Goal: Transaction & Acquisition: Purchase product/service

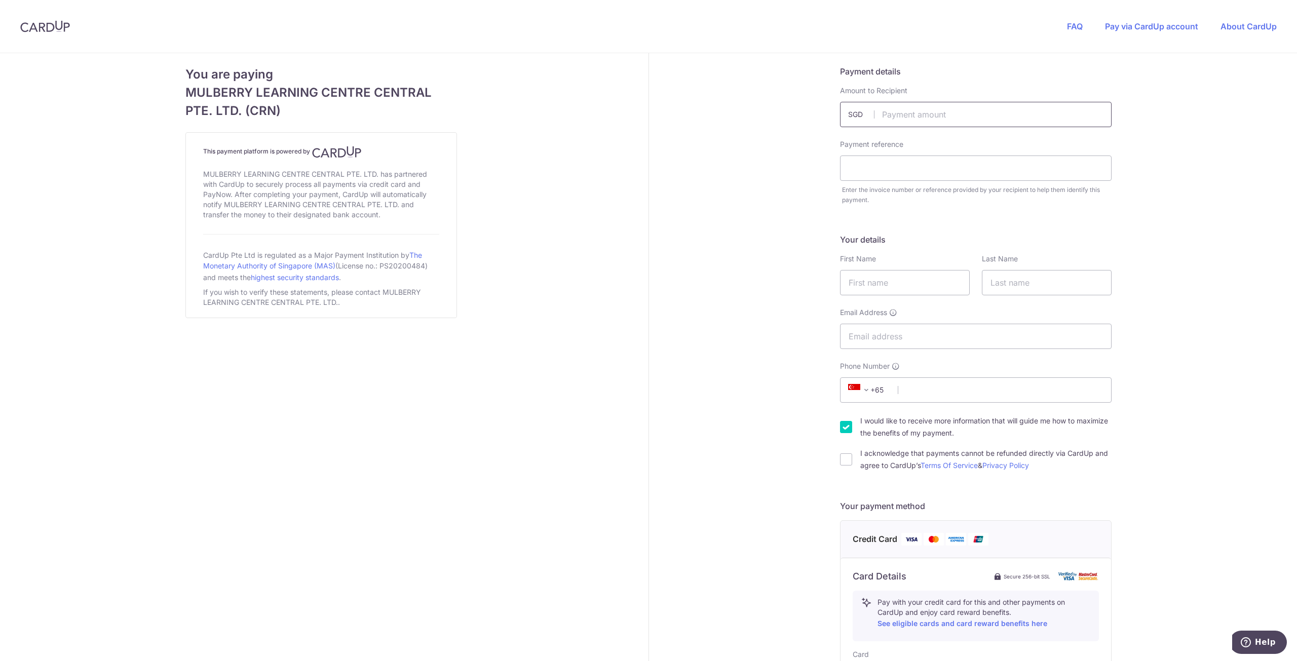
click at [939, 120] on input "text" at bounding box center [976, 114] width 272 height 25
type input "4468.00"
click at [899, 285] on input "text" at bounding box center [905, 282] width 130 height 25
type input "[PERSON_NAME]"
drag, startPoint x: 1049, startPoint y: 286, endPoint x: 1042, endPoint y: 288, distance: 7.5
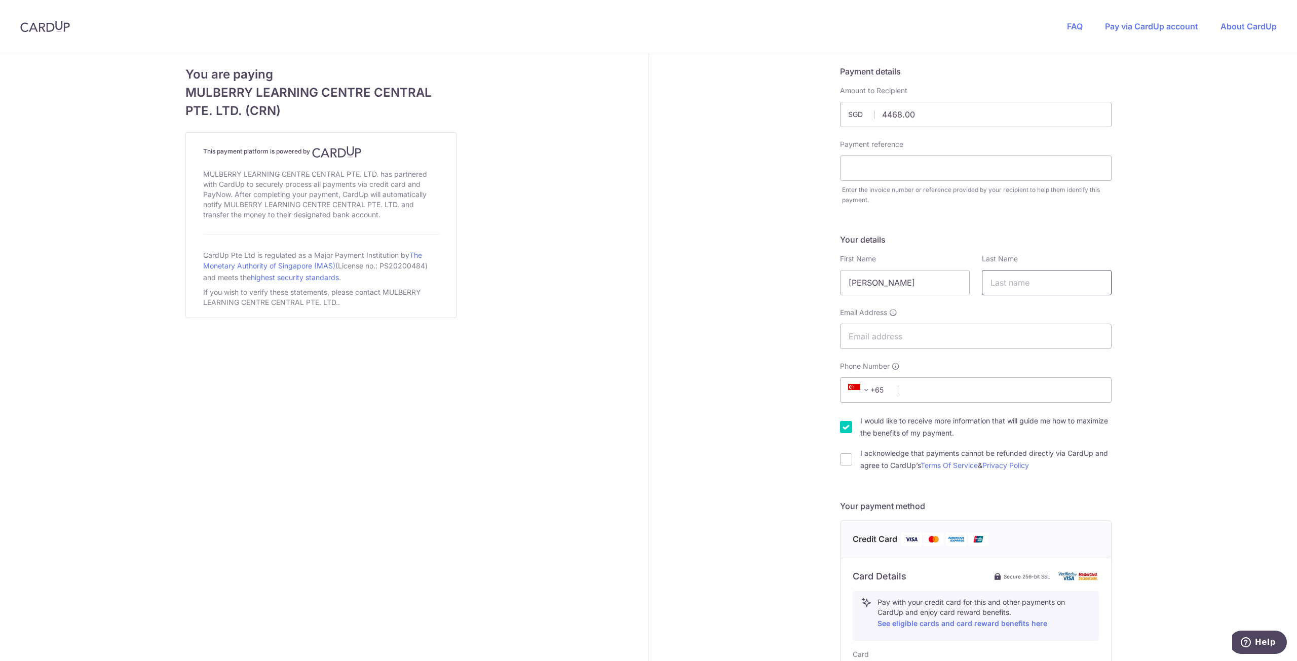
click at [1049, 286] on input "text" at bounding box center [1047, 282] width 130 height 25
type input "Goh"
click at [991, 337] on input "Email Address" at bounding box center [976, 336] width 272 height 25
type input "[EMAIL_ADDRESS][DOMAIN_NAME]"
click at [932, 381] on input "Phone Number" at bounding box center [976, 389] width 272 height 25
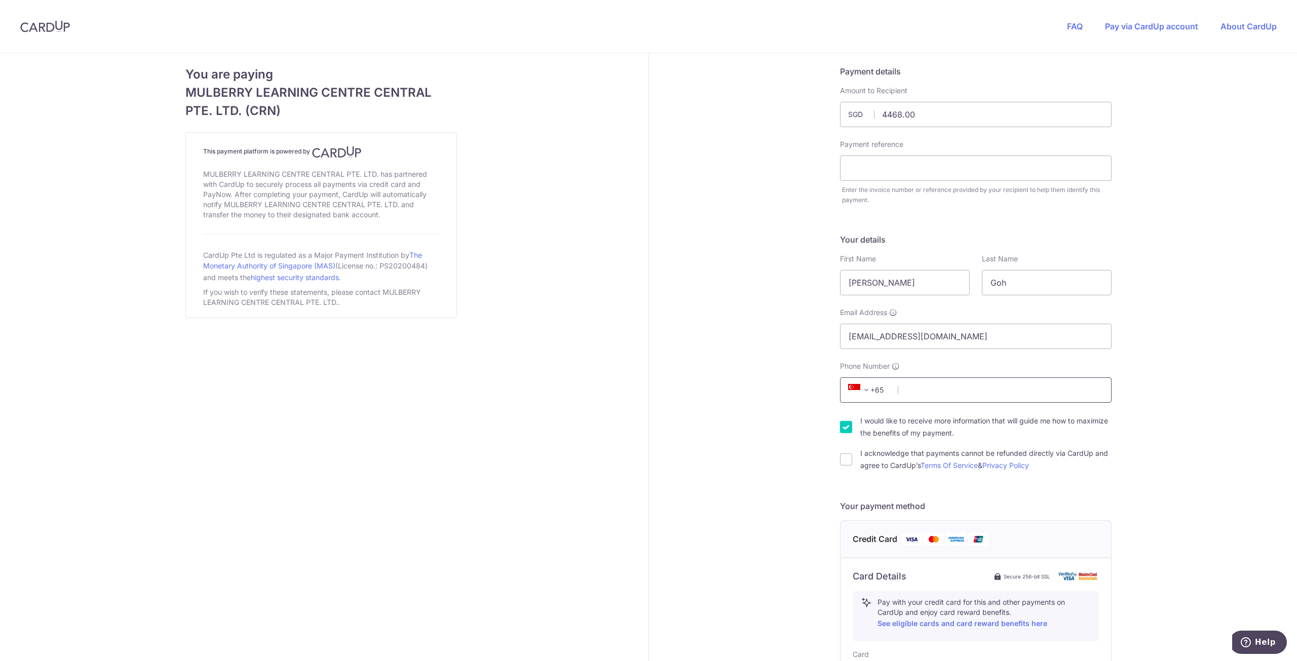
type input "90299782"
click at [843, 426] on input "I would like to receive more information that will guide me how to maximize the…" at bounding box center [846, 427] width 12 height 12
checkbox input "false"
click at [846, 458] on input "I acknowledge that payments cannot be refunded directly via CardUp and agree to…" at bounding box center [846, 459] width 12 height 12
checkbox input "true"
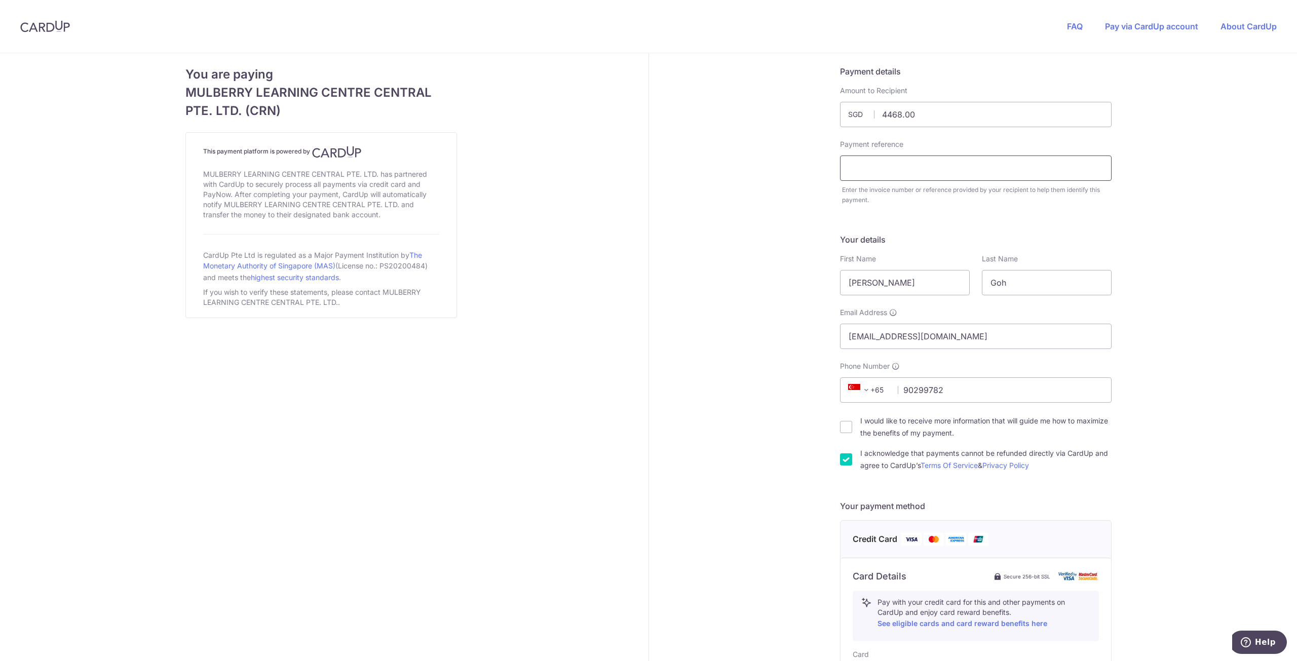
click at [906, 176] on input "text" at bounding box center [976, 168] width 272 height 25
type input "[PERSON_NAME]"
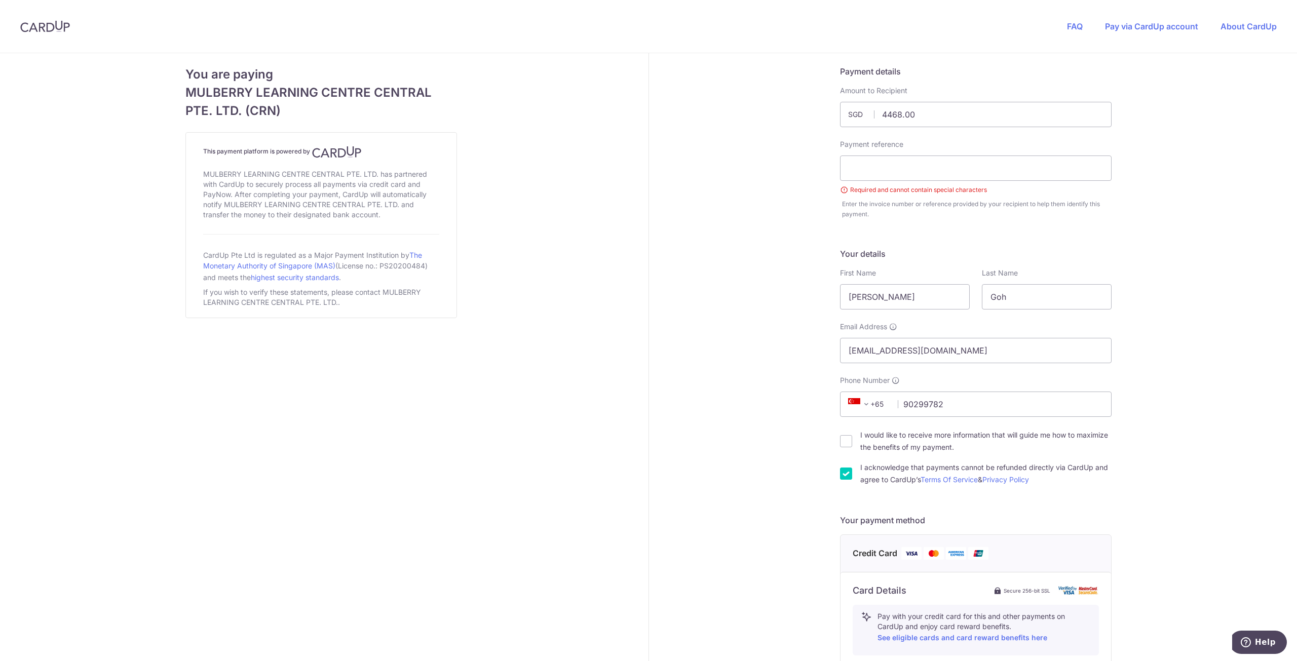
click at [944, 203] on div "Enter the invoice number or reference provided by your recipient to help them i…" at bounding box center [976, 209] width 269 height 20
click at [944, 176] on input "text" at bounding box center [976, 168] width 272 height 25
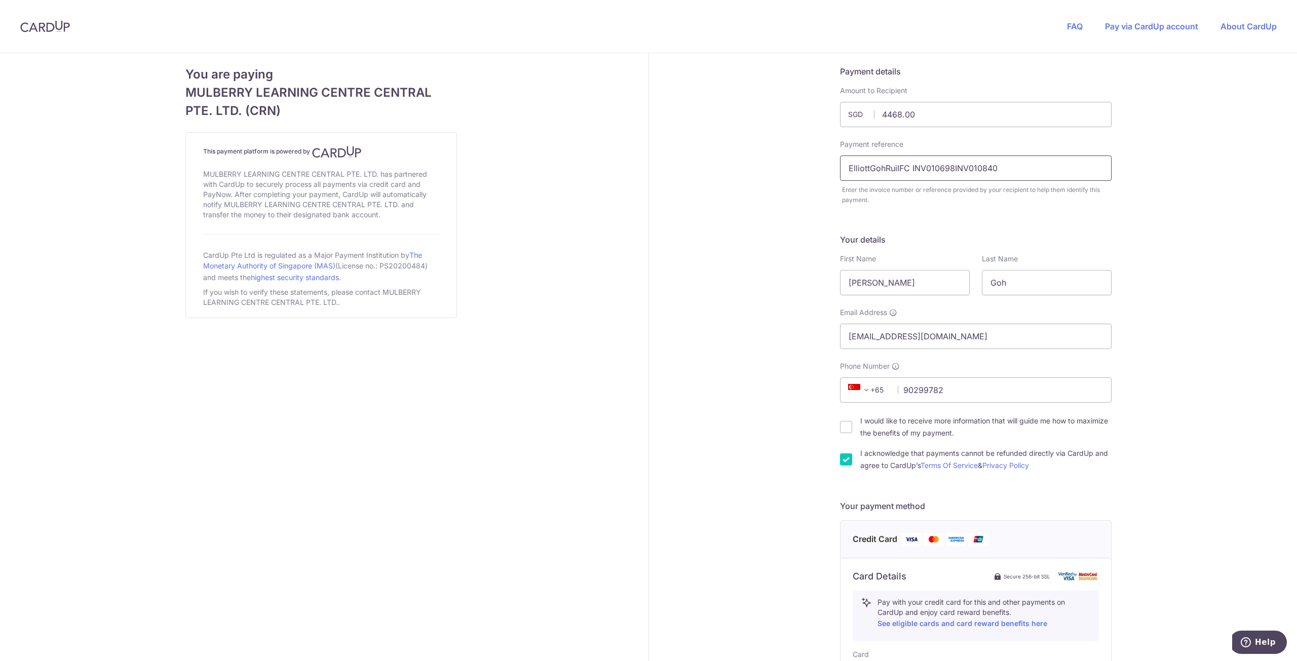
type input "ElliottGohRuiIFC INV010698INV010840"
click at [1167, 197] on div "Payment details Amount to Recipient 4468.00 SGD Payment reference ElliottGohRui…" at bounding box center [976, 541] width 654 height 977
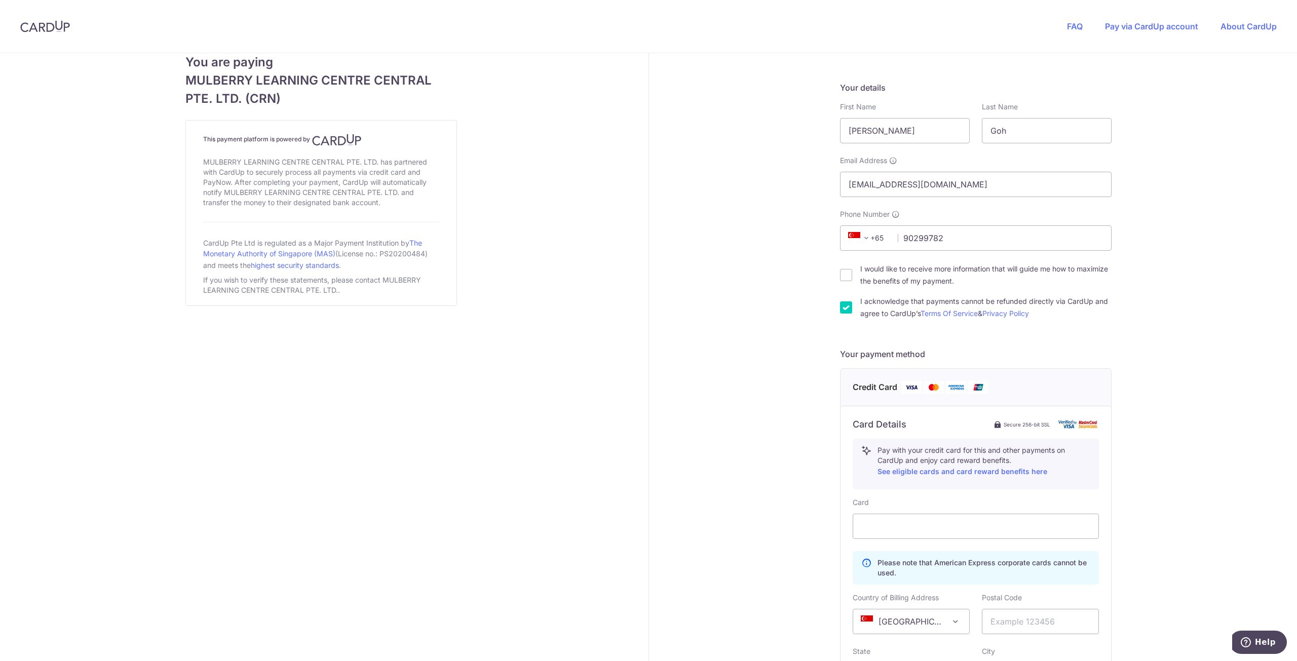
scroll to position [304, 0]
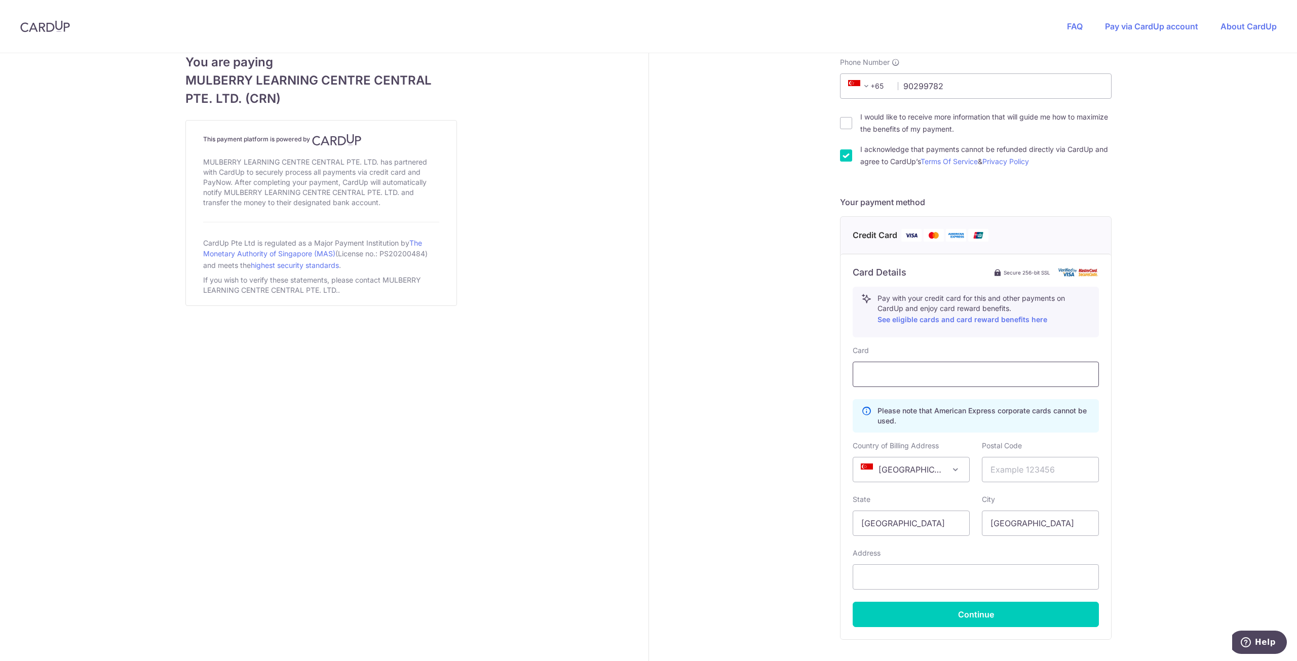
click at [956, 368] on div at bounding box center [976, 374] width 246 height 25
click at [1187, 402] on div "Payment details Amount to Recipient 4468.00 SGD Payment reference ElliottGohRui…" at bounding box center [976, 237] width 654 height 977
click at [1032, 473] on input "text" at bounding box center [1040, 469] width 117 height 25
type input "259750"
click at [965, 570] on input "text" at bounding box center [976, 576] width 246 height 25
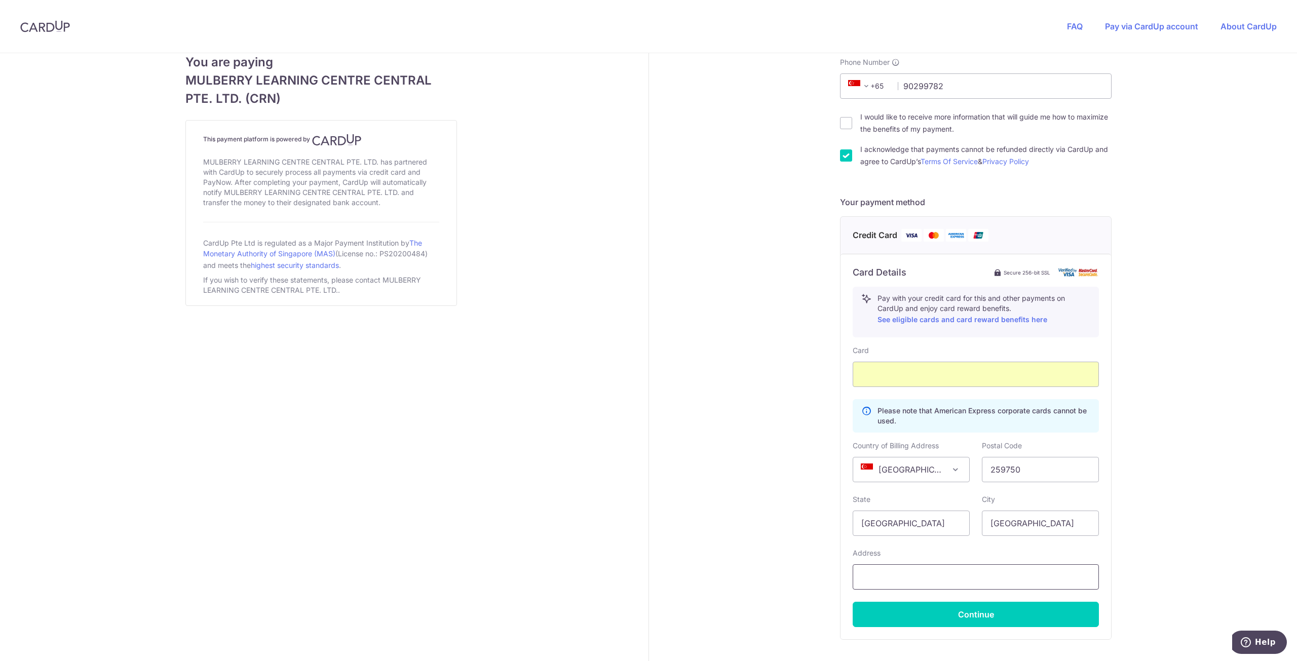
type input "[STREET_ADDRESS]"
click at [1121, 553] on div "Payment details Amount to Recipient 4468.00 SGD Payment reference ElliottGohRui…" at bounding box center [976, 237] width 654 height 977
click at [1025, 617] on button "Continue" at bounding box center [976, 614] width 246 height 25
type input "**** 1178"
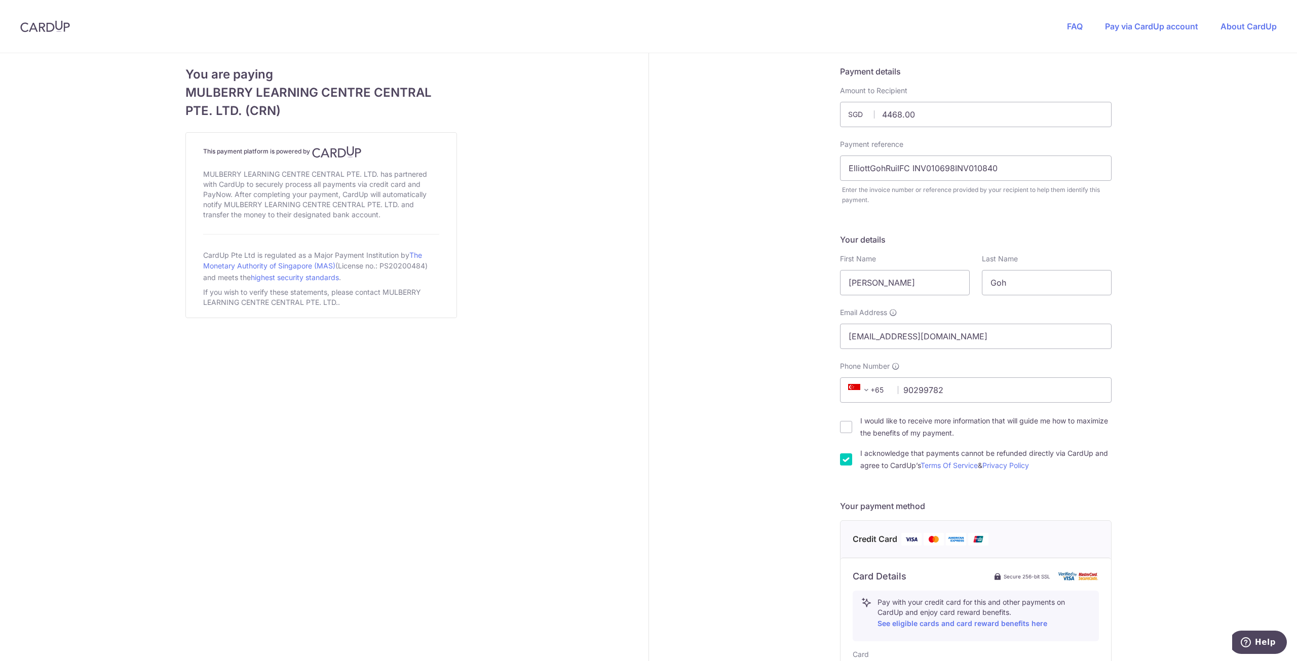
scroll to position [223, 0]
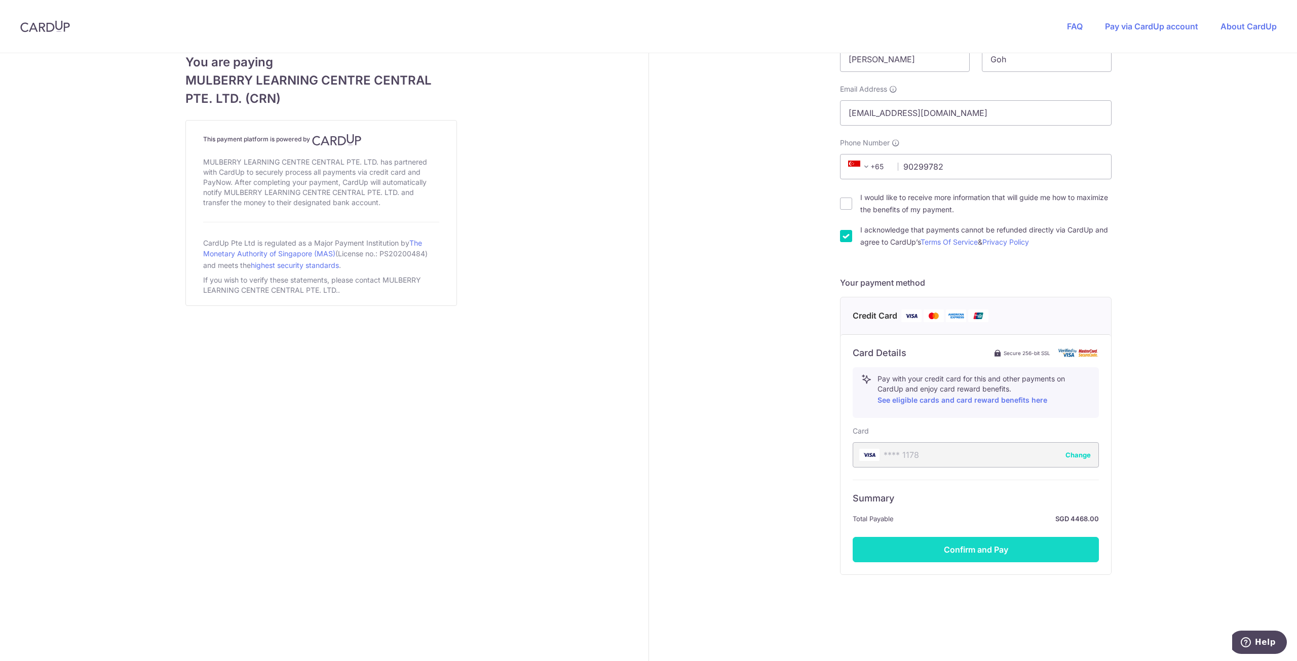
click at [1015, 556] on button "Confirm and Pay" at bounding box center [976, 549] width 246 height 25
